Goal: Information Seeking & Learning: Compare options

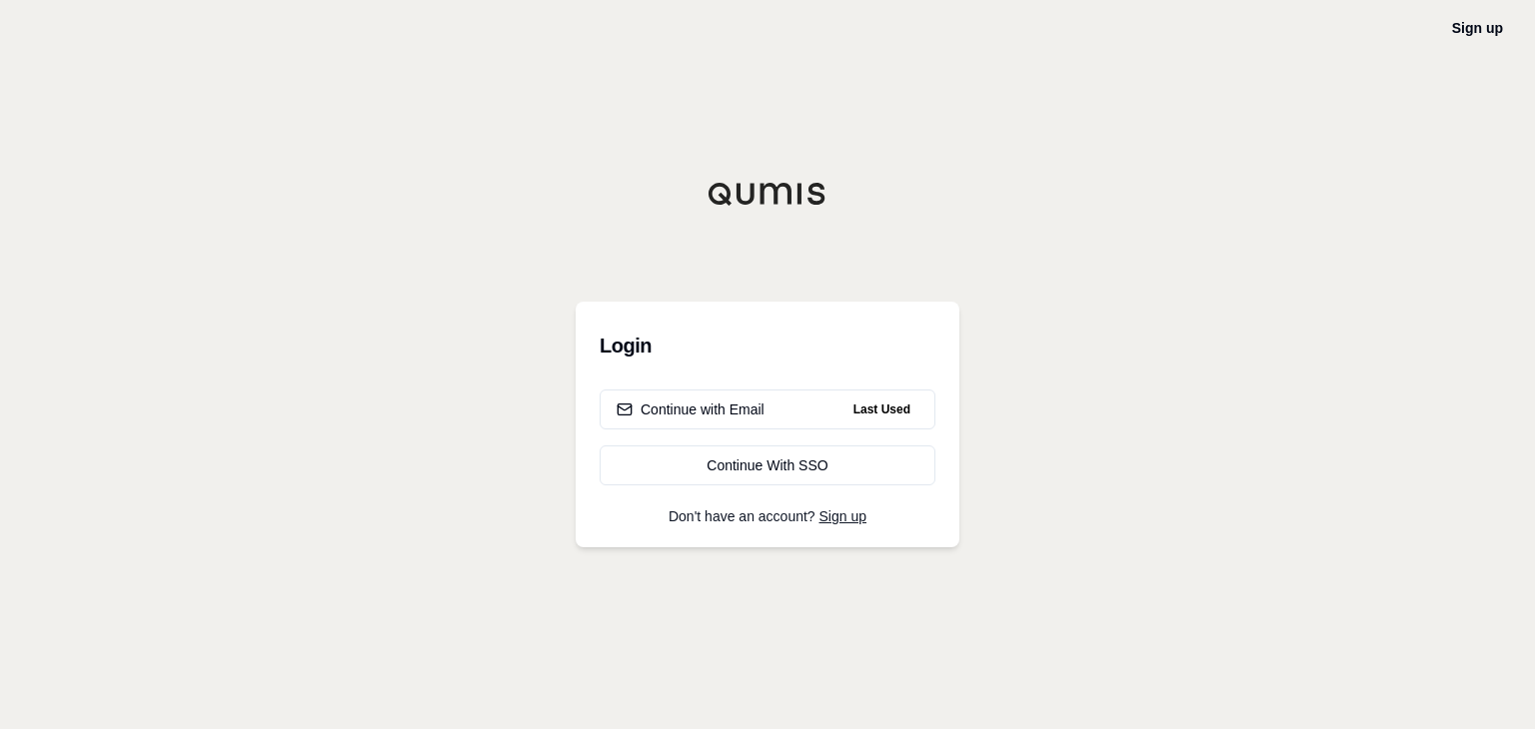
drag, startPoint x: 1409, startPoint y: 250, endPoint x: 1336, endPoint y: 249, distance: 73.0
click at [1409, 250] on div "Sign up Login Continue with Email Last Used Continue With SSO Don't have an acc…" at bounding box center [767, 364] width 1535 height 729
click at [674, 409] on div "Continue with Email" at bounding box center [691, 410] width 148 height 20
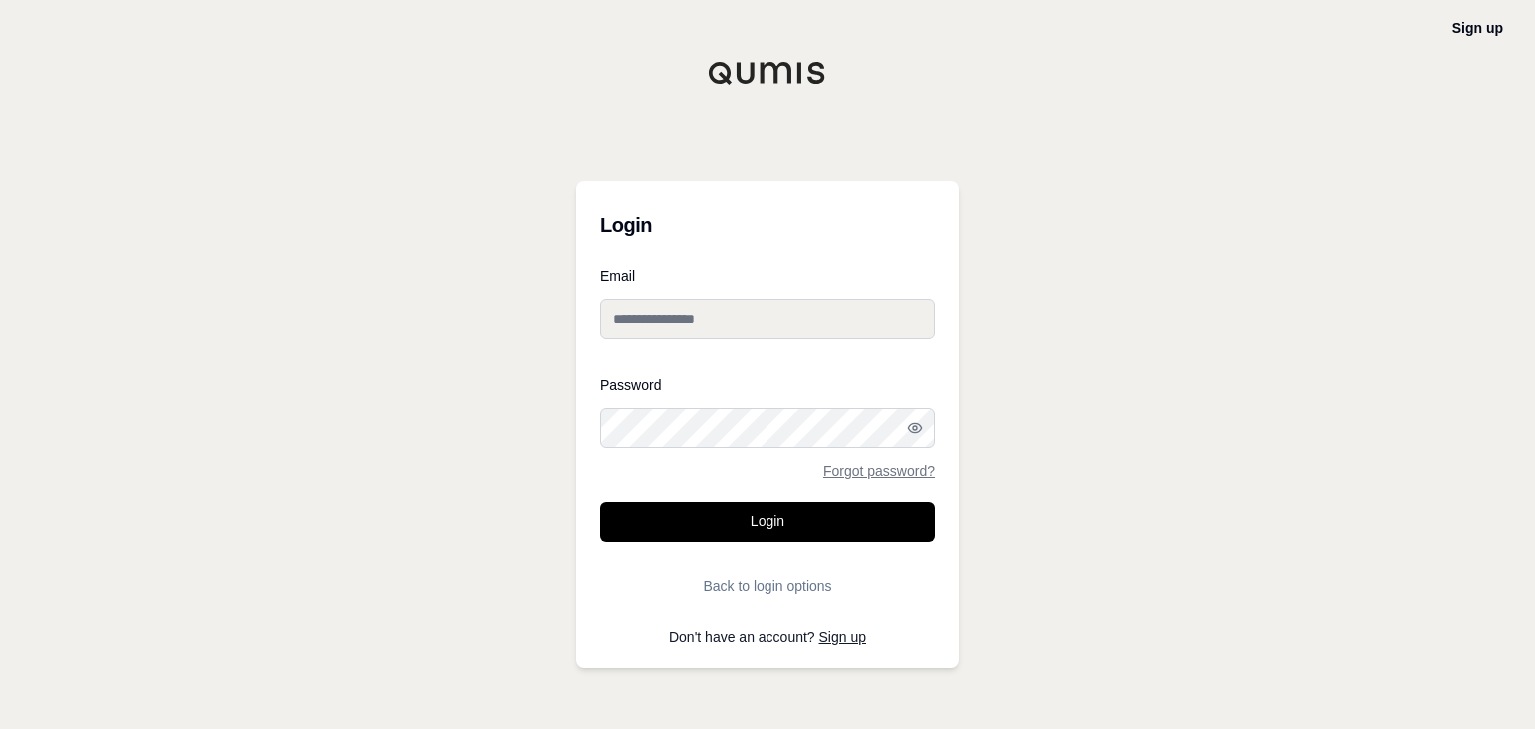
type input "**********"
click at [656, 525] on button "Login" at bounding box center [768, 523] width 336 height 40
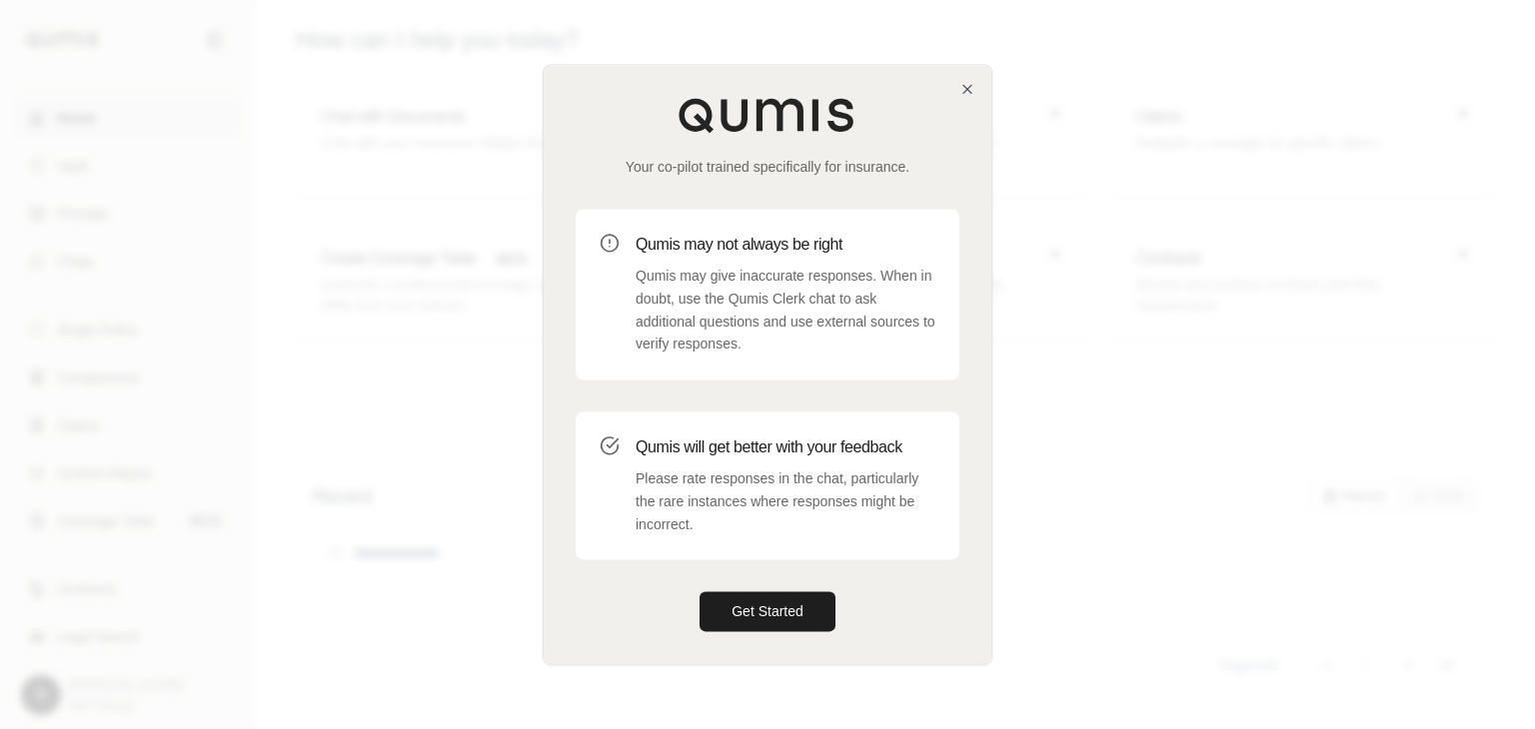
click at [1358, 371] on div at bounding box center [767, 364] width 1535 height 729
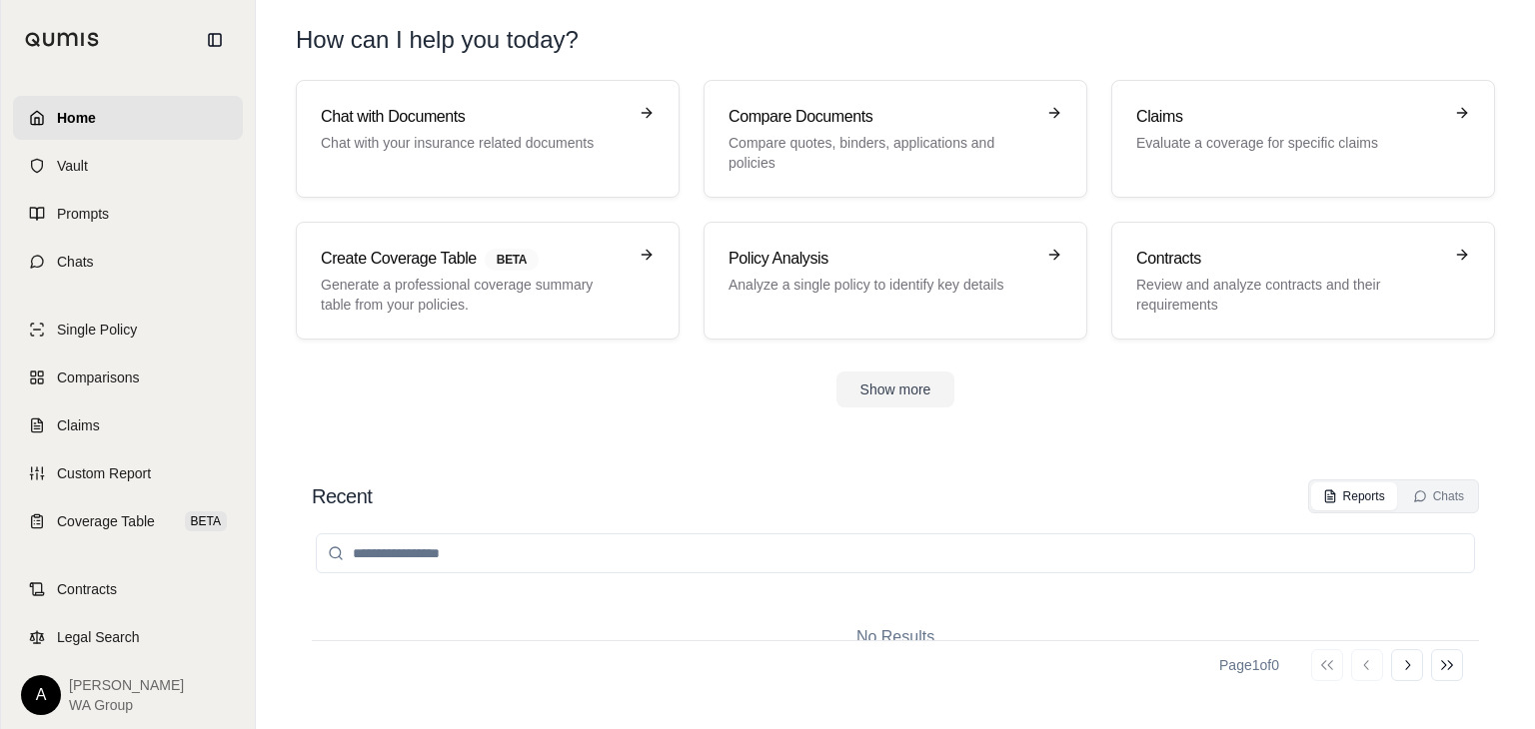
click at [1343, 43] on h1 "How can I help you today?" at bounding box center [895, 40] width 1199 height 32
click at [795, 134] on p "Compare quotes, binders, applications and policies" at bounding box center [881, 153] width 306 height 40
